Goal: Use online tool/utility: Utilize a website feature to perform a specific function

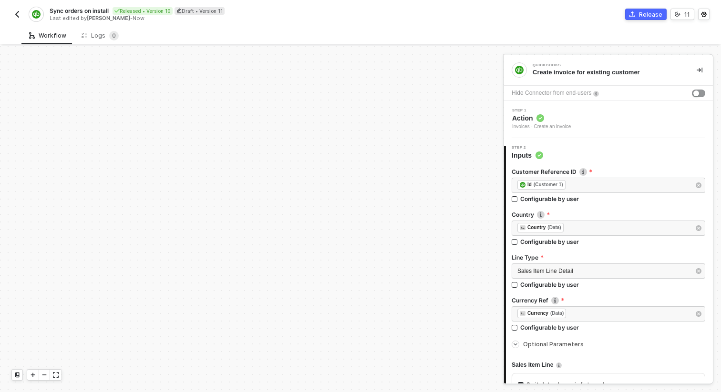
scroll to position [679, 0]
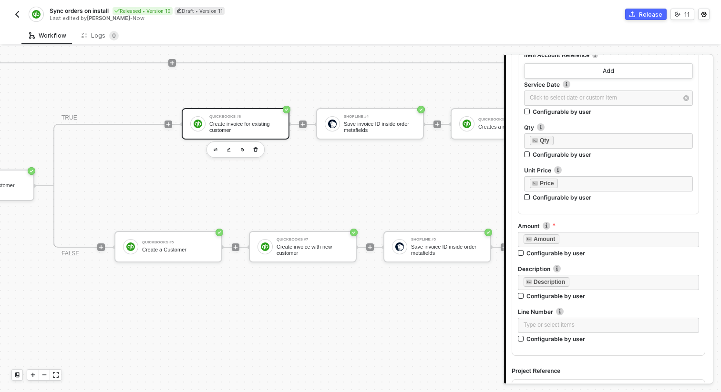
click at [257, 127] on div "Create invoice for existing customer" at bounding box center [245, 127] width 72 height 12
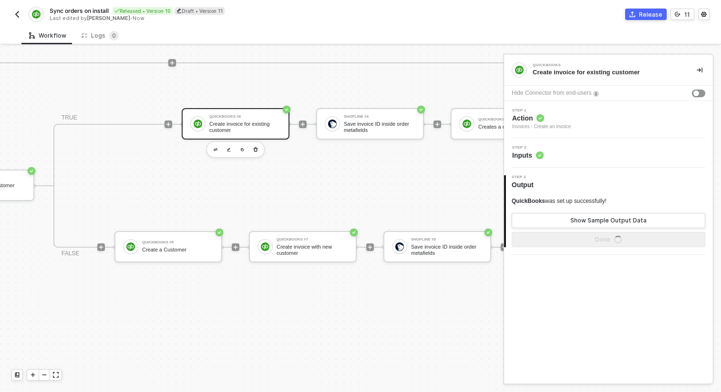
click at [603, 147] on div "Step 2 Inputs" at bounding box center [609, 153] width 206 height 14
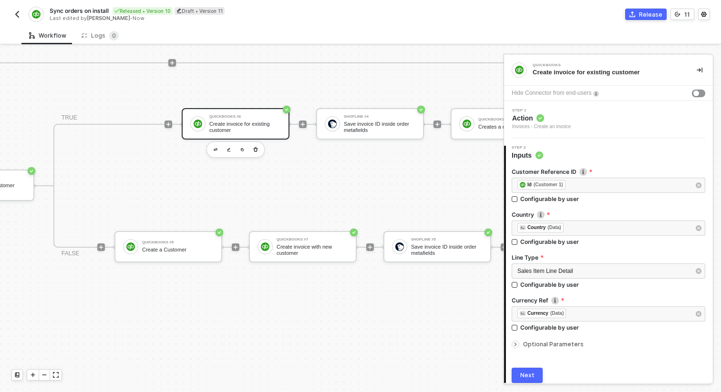
scroll to position [37, 0]
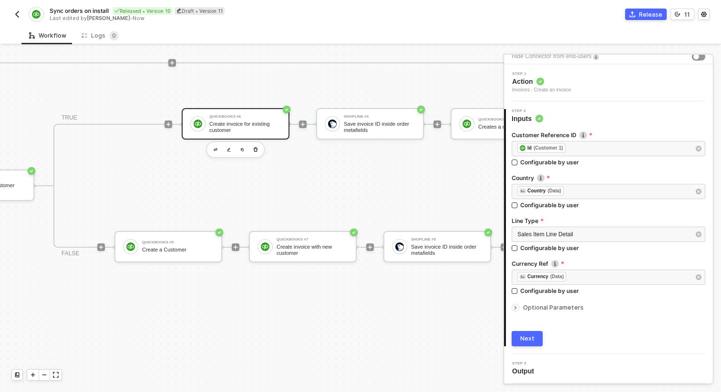
click at [564, 304] on div "Optional Parameters" at bounding box center [609, 308] width 194 height 10
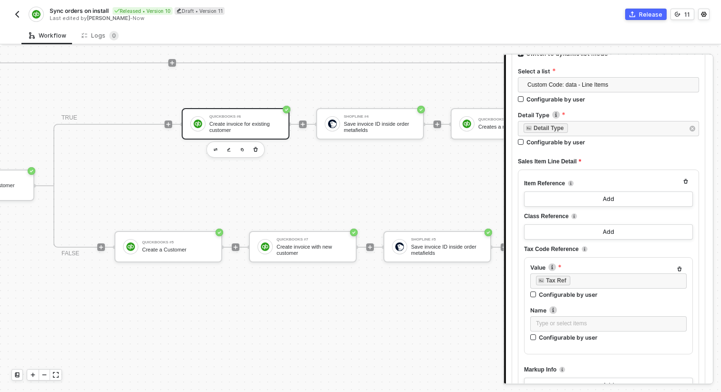
scroll to position [340, 0]
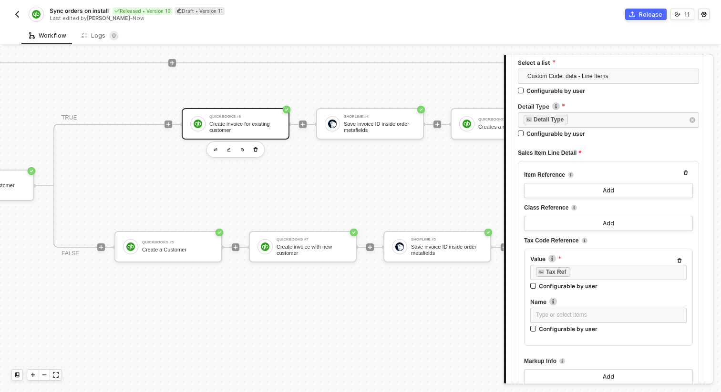
click at [16, 20] on button "button" at bounding box center [16, 14] width 11 height 11
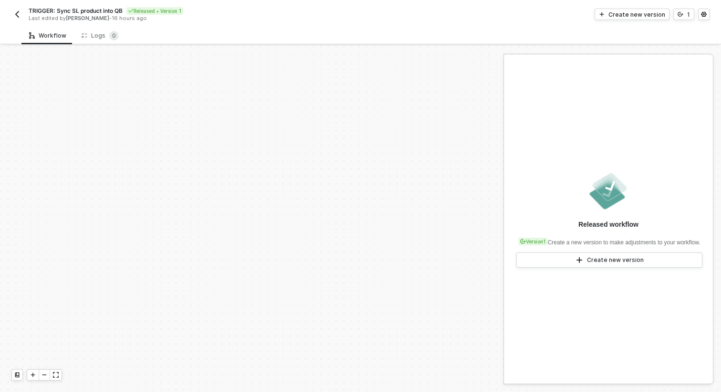
scroll to position [217, 0]
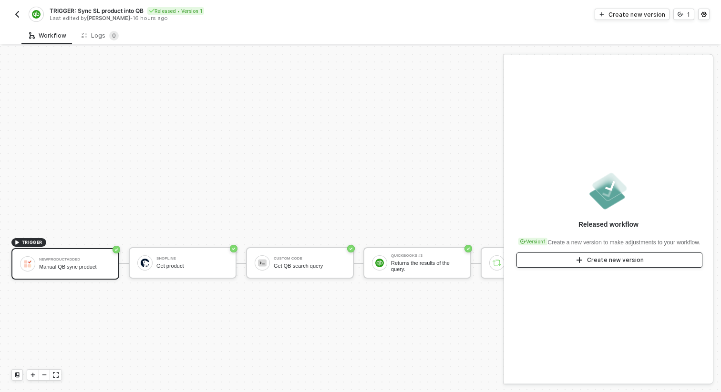
click at [574, 267] on button "Create new version" at bounding box center [609, 260] width 186 height 15
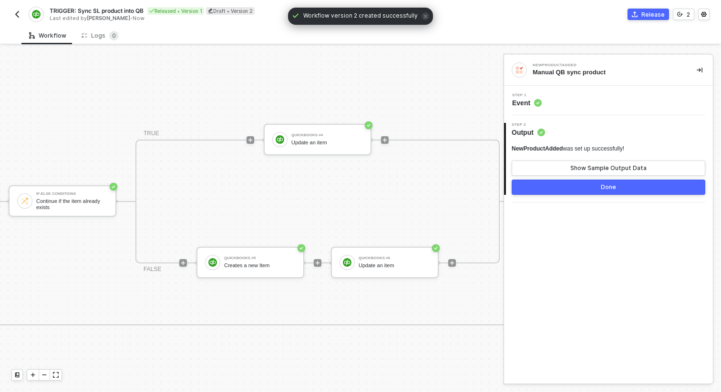
scroll to position [217, 870]
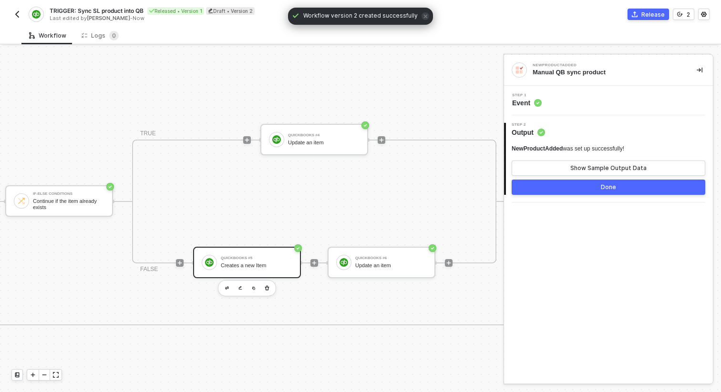
click at [261, 257] on div "QuickBooks #5" at bounding box center [257, 258] width 72 height 4
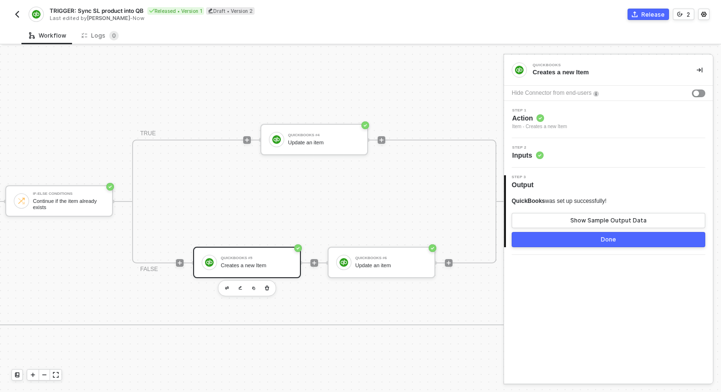
click at [587, 147] on div "Step 2 Inputs" at bounding box center [609, 153] width 206 height 14
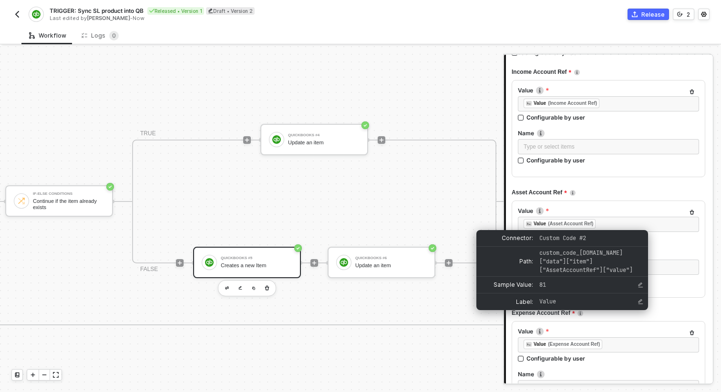
scroll to position [277, 0]
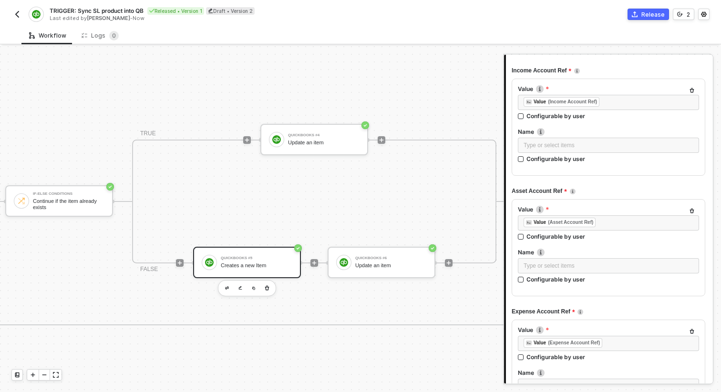
click at [522, 187] on span "Asset Account Ref" at bounding box center [539, 191] width 55 height 12
click at [321, 192] on div "TRUE QuickBooks #4 Update an item FALSE QuickBooks #5 Creates a new Item QuickB…" at bounding box center [314, 202] width 364 height 124
click at [315, 30] on div "Workflow Logs 0" at bounding box center [370, 36] width 699 height 18
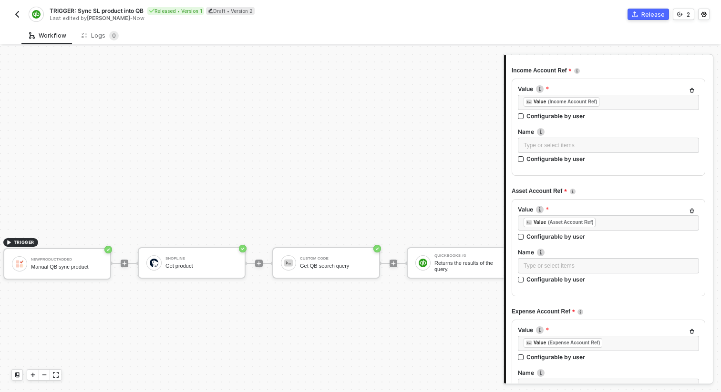
scroll to position [217, 0]
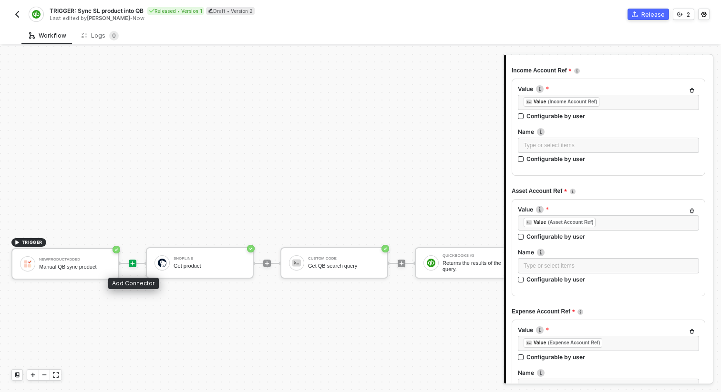
click at [132, 265] on icon "icon-play" at bounding box center [133, 264] width 6 height 6
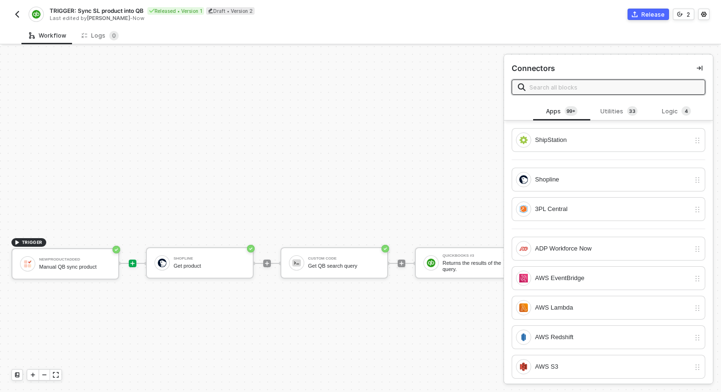
click at [589, 84] on input "text" at bounding box center [614, 87] width 170 height 10
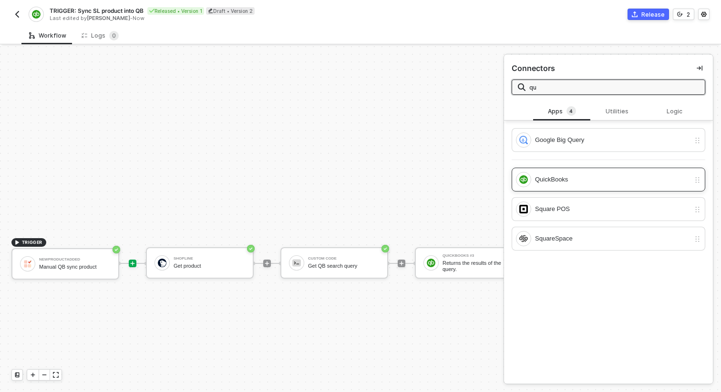
type input "qu"
click at [578, 183] on div "QuickBooks" at bounding box center [612, 179] width 155 height 10
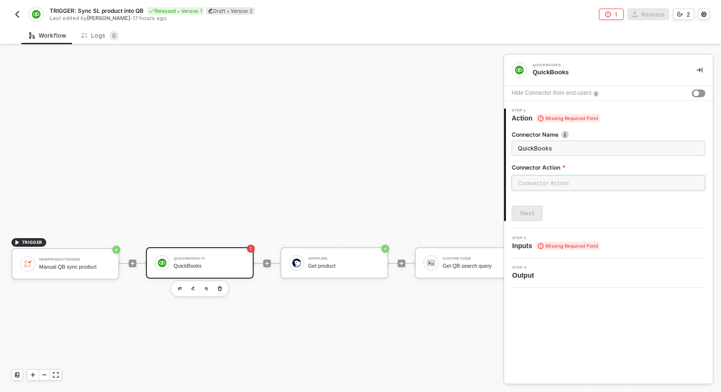
click at [578, 183] on input "text" at bounding box center [609, 182] width 194 height 15
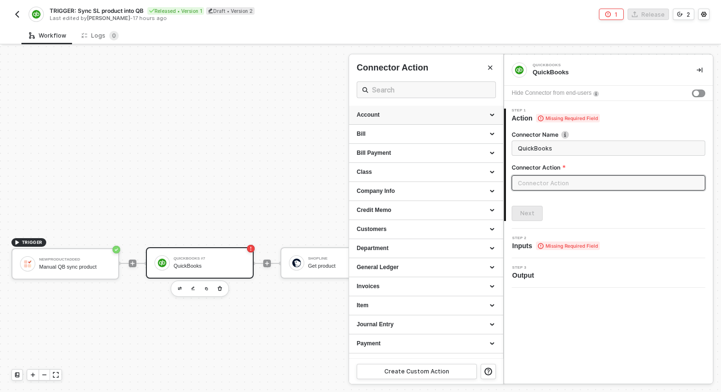
click at [403, 118] on div "Account" at bounding box center [426, 115] width 139 height 8
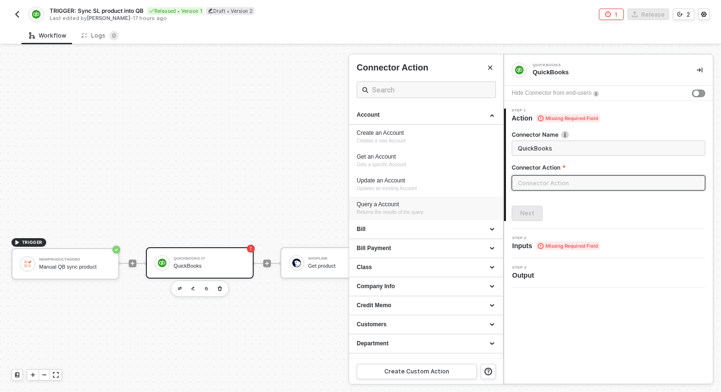
click at [400, 206] on div "Query a Account" at bounding box center [426, 205] width 139 height 8
type input "Returns the results of the query."
type input "Account - Query a Account"
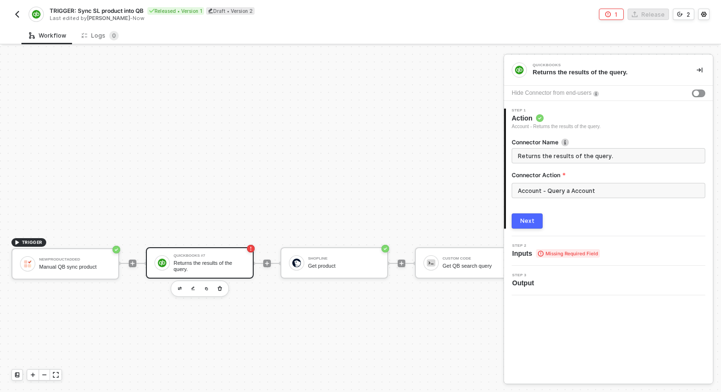
click at [529, 220] on div "Next" at bounding box center [527, 221] width 14 height 8
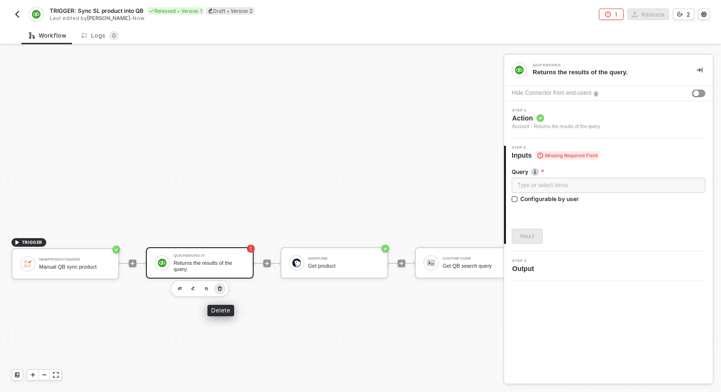
click at [224, 291] on button "button" at bounding box center [219, 288] width 11 height 11
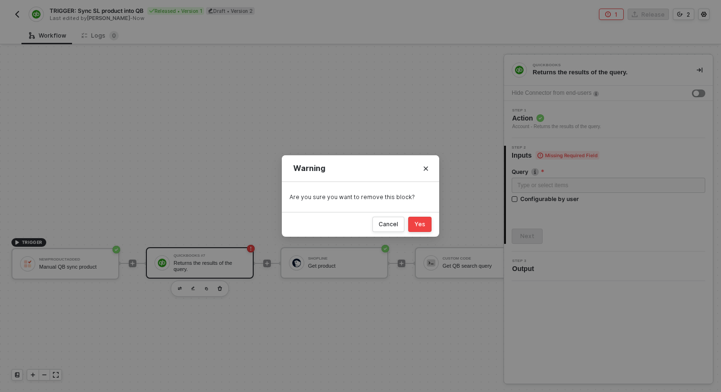
click at [421, 224] on div "Yes" at bounding box center [419, 225] width 11 height 8
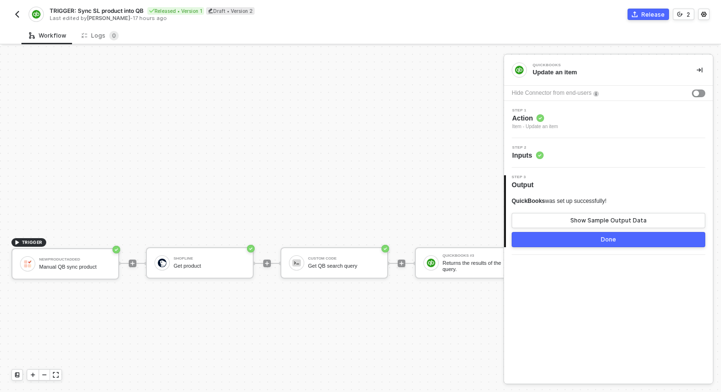
click at [347, 209] on div "TRIGGER NewProductAdded Manual QB sync product Shopline Get product Custom Code…" at bounding box center [724, 263] width 1448 height 869
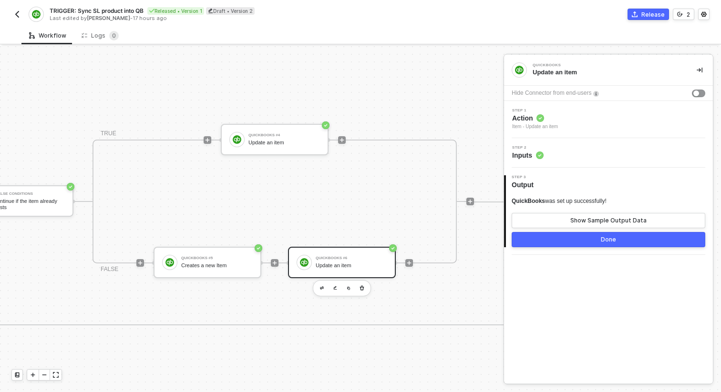
scroll to position [217, 913]
click at [340, 266] on div "Update an item" at bounding box center [348, 266] width 72 height 6
click at [589, 121] on div "Step 1 Action Item - Update an item" at bounding box center [609, 120] width 206 height 22
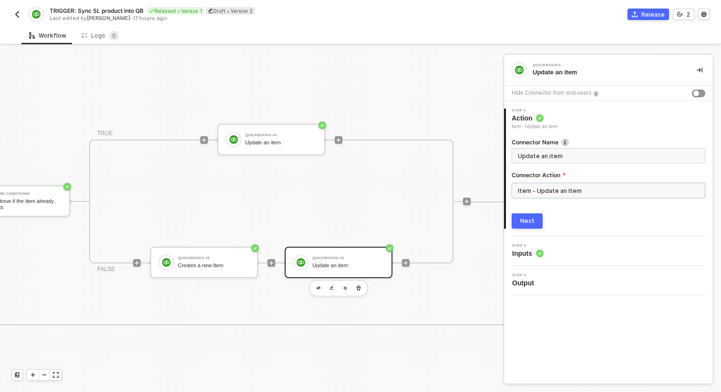
drag, startPoint x: 587, startPoint y: 192, endPoint x: 516, endPoint y: 185, distance: 70.9
click at [516, 185] on input "Item - Update an Item" at bounding box center [609, 190] width 194 height 15
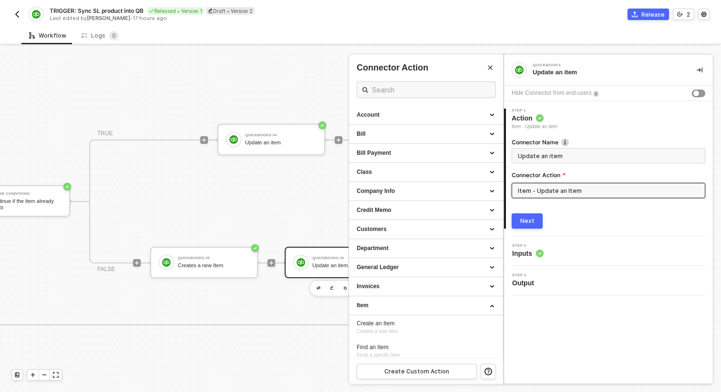
drag, startPoint x: 562, startPoint y: 192, endPoint x: 512, endPoint y: 194, distance: 50.1
click at [512, 194] on input "Item - Update an Item" at bounding box center [609, 190] width 194 height 15
click at [392, 24] on div "TRIGGER: Sync SL product into QB Released • Version 1 Draft • Version 2 Last ed…" at bounding box center [360, 13] width 698 height 27
click at [508, 13] on div "Release 2" at bounding box center [534, 14] width 349 height 11
